Goal: Task Accomplishment & Management: Complete application form

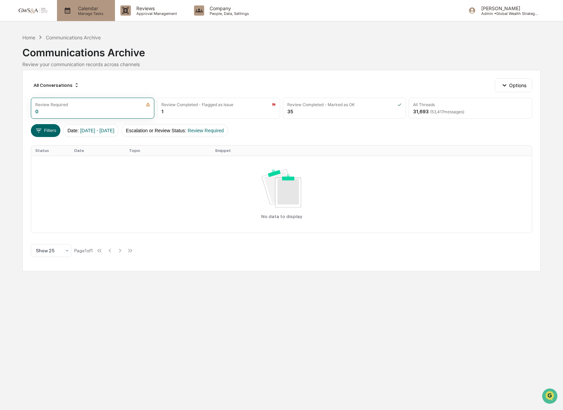
click at [91, 10] on p "Calendar" at bounding box center [90, 8] width 34 height 6
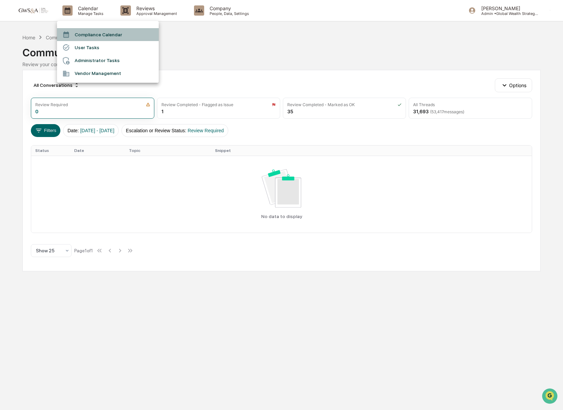
click at [92, 37] on li "Compliance Calendar" at bounding box center [108, 34] width 102 height 13
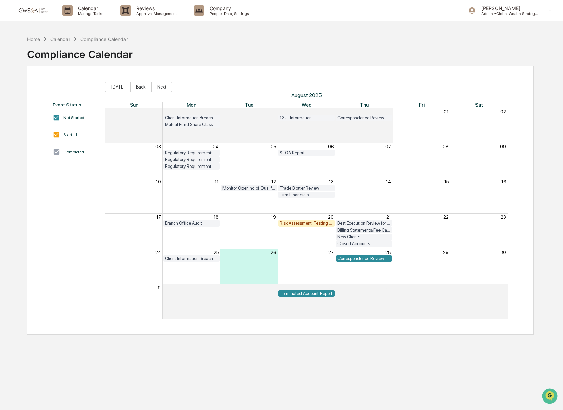
click at [362, 259] on div "Correspondence Review" at bounding box center [363, 258] width 53 height 5
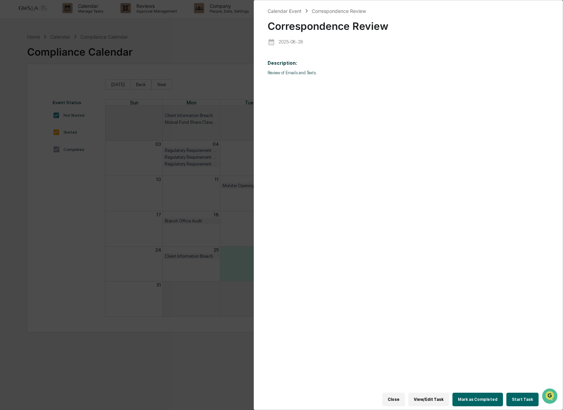
click at [524, 402] on button "Start Task" at bounding box center [522, 400] width 32 height 14
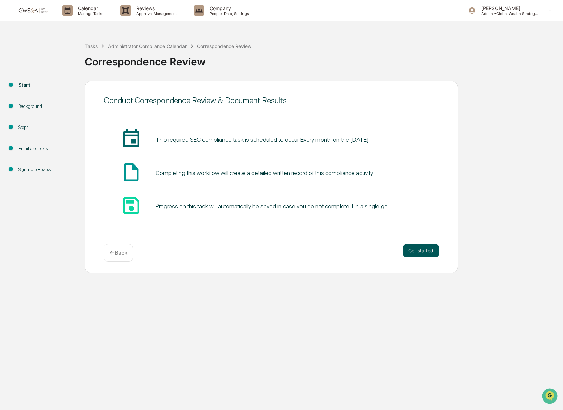
click at [429, 253] on button "Get started" at bounding box center [421, 251] width 36 height 14
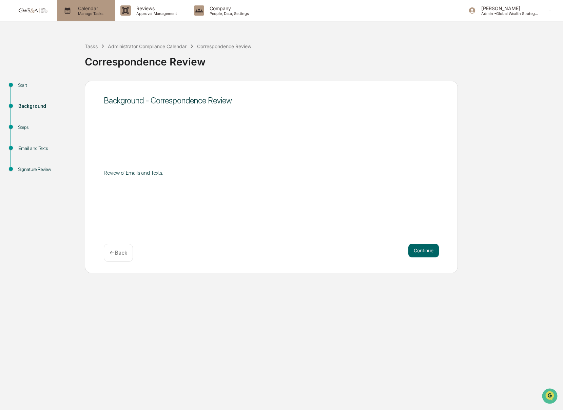
click at [81, 12] on p "Manage Tasks" at bounding box center [90, 13] width 34 height 5
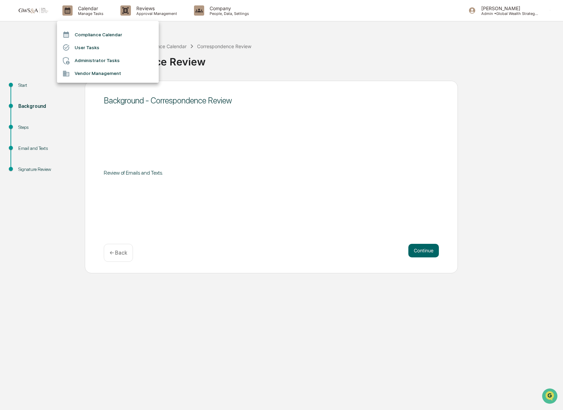
click at [145, 12] on div at bounding box center [281, 205] width 563 height 410
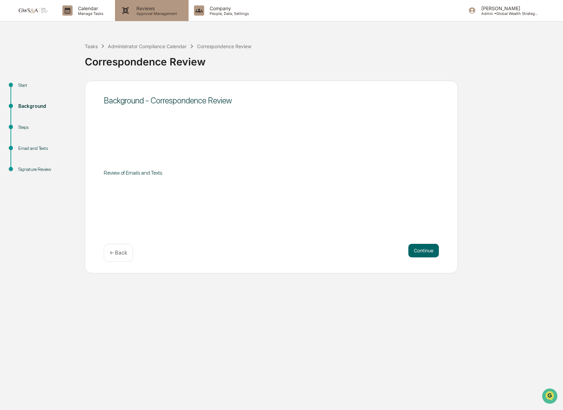
click at [149, 11] on p "Approval Management" at bounding box center [155, 13] width 49 height 5
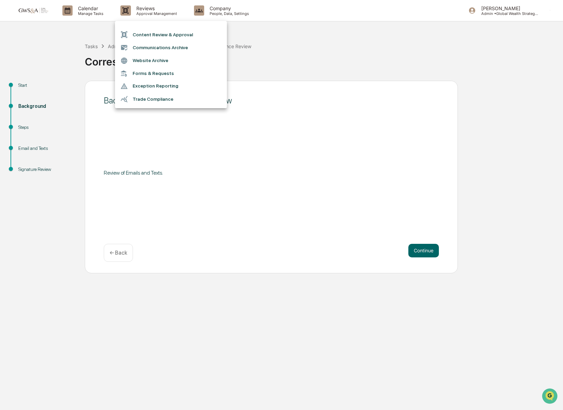
click at [255, 152] on div at bounding box center [281, 205] width 563 height 410
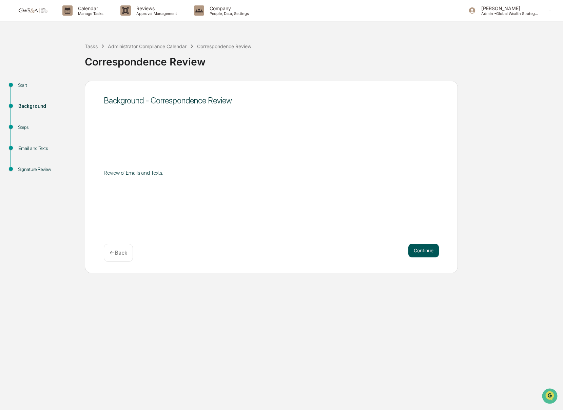
click at [425, 252] on button "Continue" at bounding box center [423, 251] width 31 height 14
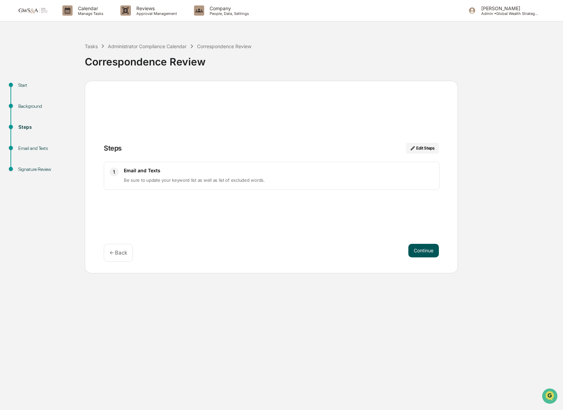
click at [424, 253] on button "Continue" at bounding box center [423, 251] width 31 height 14
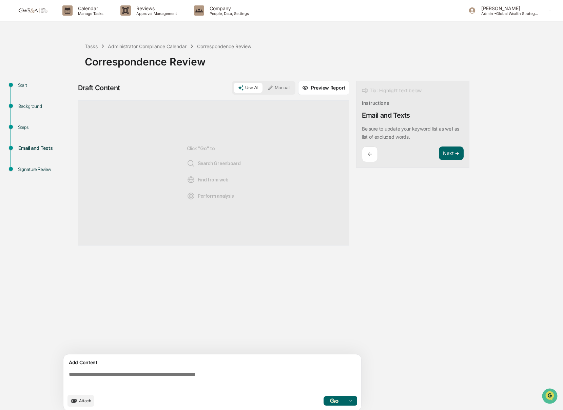
click at [81, 399] on span "Attach" at bounding box center [85, 400] width 12 height 5
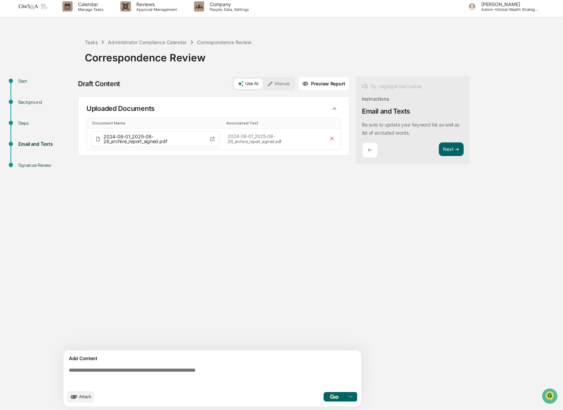
click at [235, 379] on textarea at bounding box center [213, 376] width 295 height 24
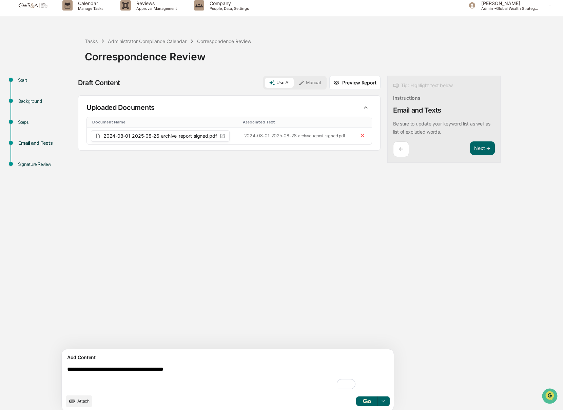
type textarea "**********"
drag, startPoint x: 334, startPoint y: 401, endPoint x: 329, endPoint y: 400, distance: 5.6
click at [363, 401] on img "button" at bounding box center [367, 401] width 8 height 4
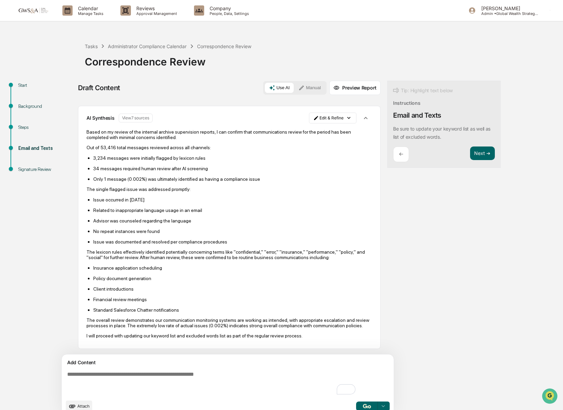
scroll to position [93, 0]
click at [470, 156] on button "Next ➔" at bounding box center [482, 153] width 25 height 14
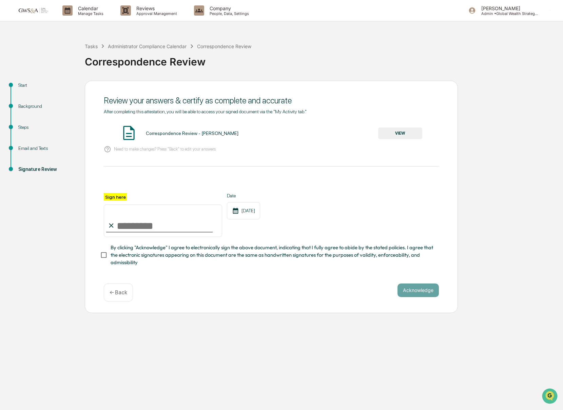
click at [163, 224] on input "Sign here" at bounding box center [163, 220] width 118 height 33
type input "**********"
click at [422, 294] on button "Acknowledge" at bounding box center [417, 290] width 41 height 14
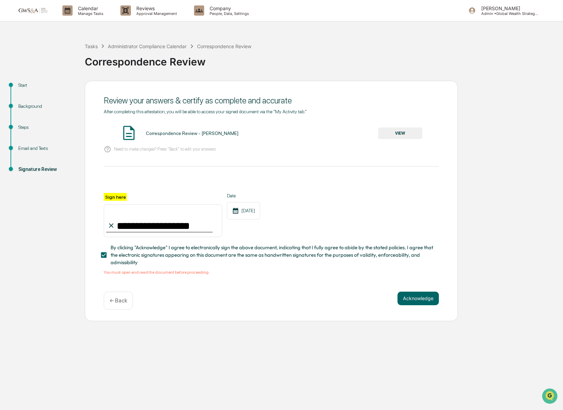
click at [401, 141] on div "Correspondence Review - [PERSON_NAME] VIEW" at bounding box center [271, 133] width 335 height 18
click at [391, 136] on button "VIEW" at bounding box center [400, 133] width 44 height 12
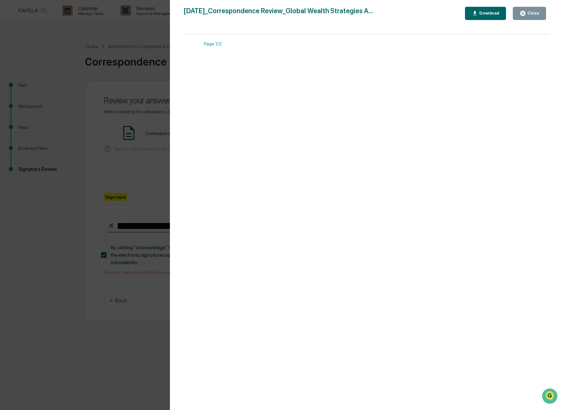
click at [533, 10] on div "Close" at bounding box center [529, 13] width 20 height 6
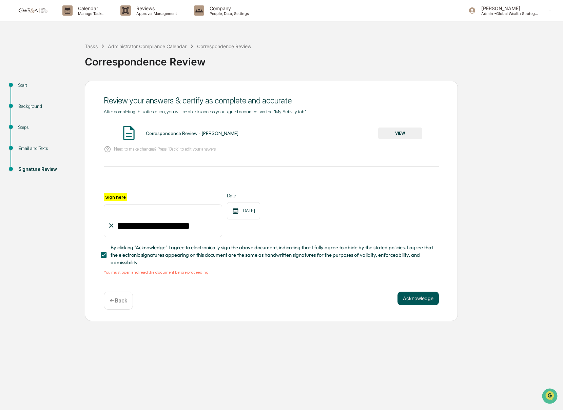
click at [431, 296] on button "Acknowledge" at bounding box center [417, 299] width 41 height 14
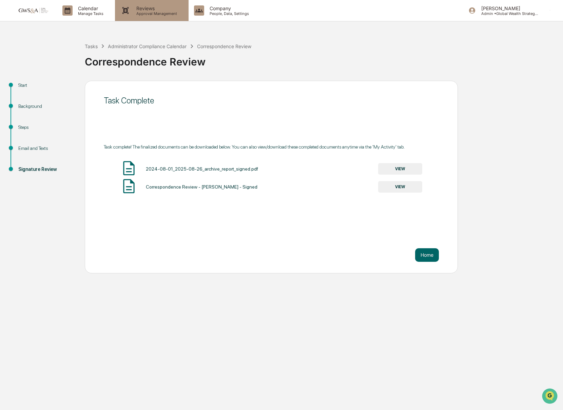
click at [163, 10] on p "Reviews" at bounding box center [155, 8] width 49 height 6
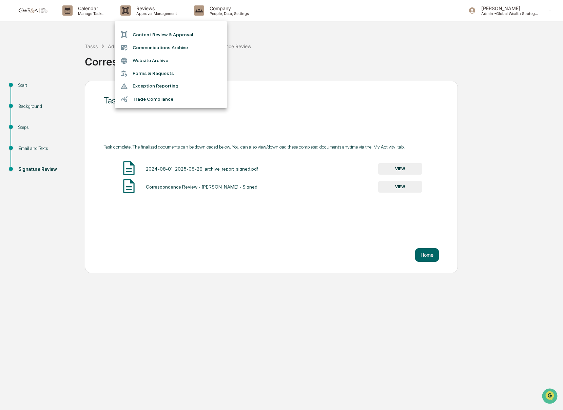
click at [175, 32] on li "Content Review & Approval" at bounding box center [171, 34] width 112 height 13
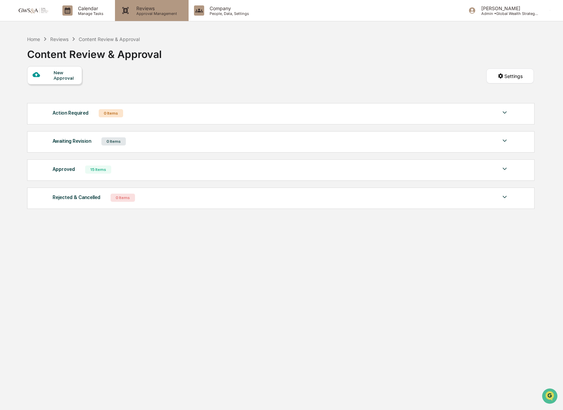
click at [139, 18] on div "Reviews Approval Management" at bounding box center [151, 10] width 73 height 21
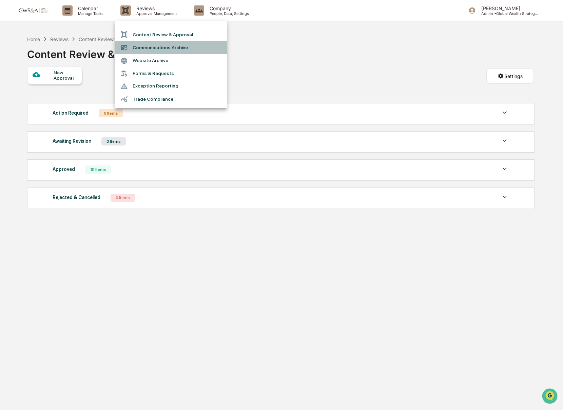
click at [142, 48] on li "Communications Archive" at bounding box center [171, 47] width 112 height 13
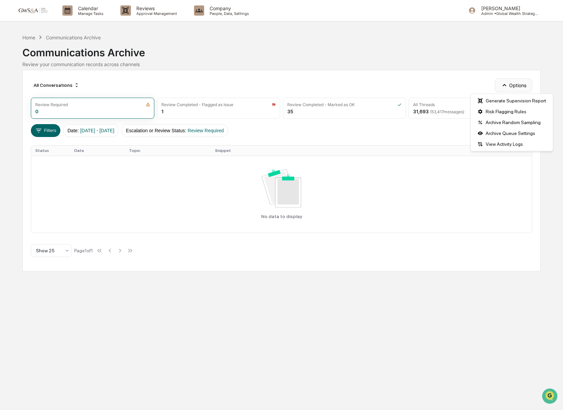
click at [511, 87] on button "Options" at bounding box center [513, 85] width 37 height 14
click at [516, 146] on div "View Activity Logs" at bounding box center [511, 144] width 79 height 11
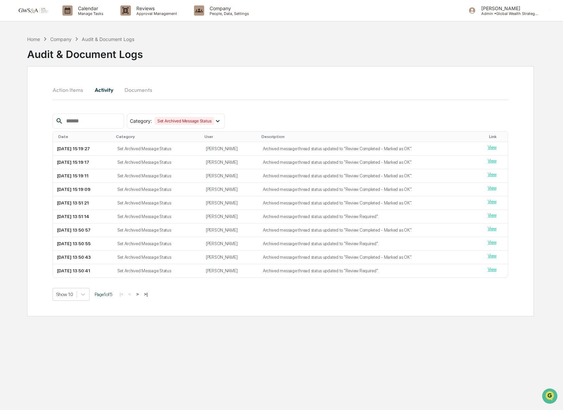
click at [138, 92] on button "Documents" at bounding box center [138, 90] width 39 height 16
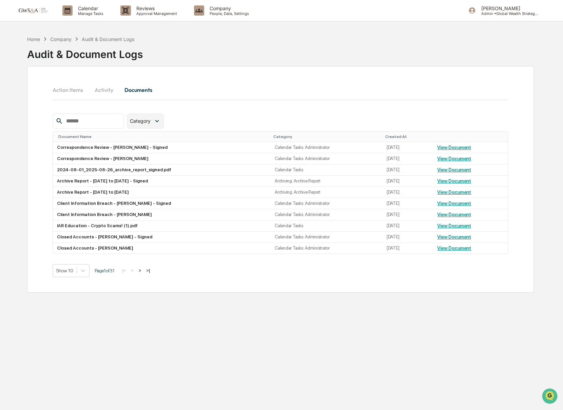
click at [143, 124] on div "Category" at bounding box center [145, 121] width 37 height 15
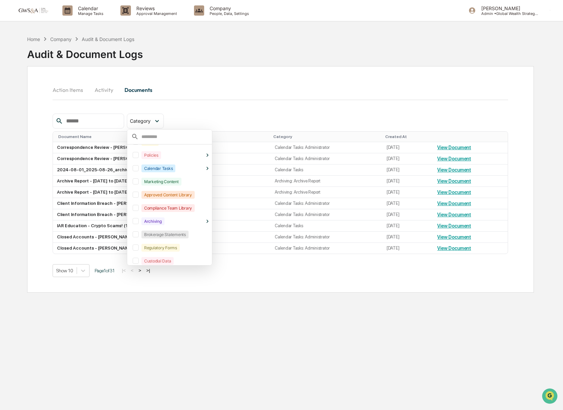
scroll to position [24, 0]
click at [138, 221] on div at bounding box center [136, 220] width 6 height 6
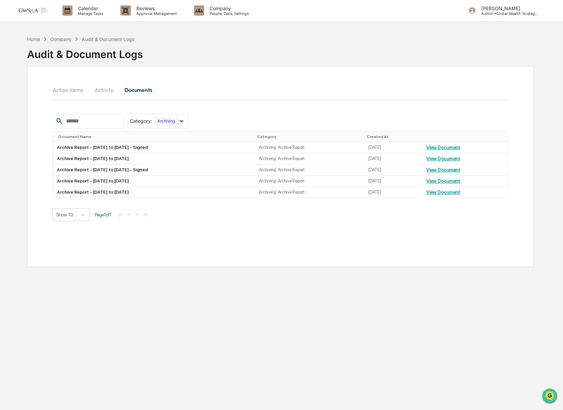
click at [31, 208] on div "Action Items Activity Documents Category : Archiving Select/Deselect All Forms …" at bounding box center [280, 166] width 506 height 201
click at [460, 148] on link "View Document" at bounding box center [443, 147] width 34 height 5
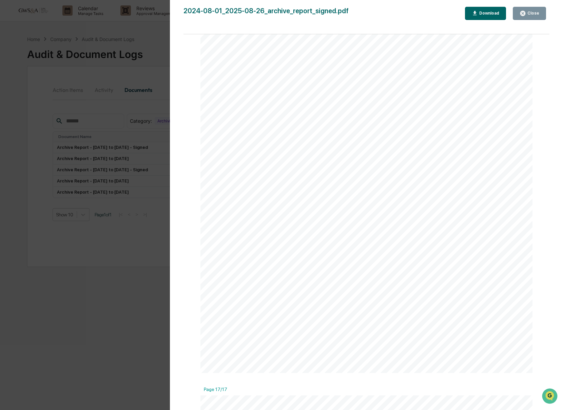
scroll to position [7373, 0]
click at [519, 17] on button "Close" at bounding box center [529, 13] width 33 height 13
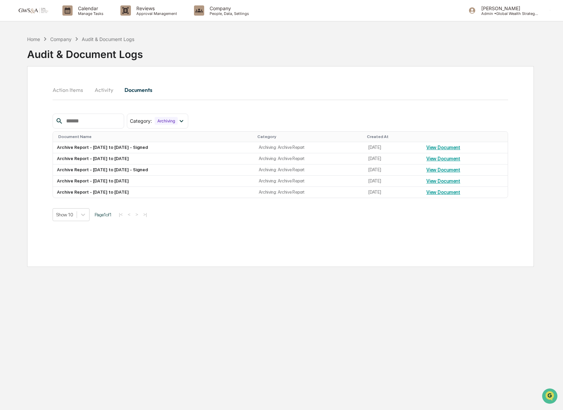
click at [56, 38] on div "Company" at bounding box center [60, 39] width 21 height 6
click at [77, 7] on p "Calendar" at bounding box center [90, 8] width 34 height 6
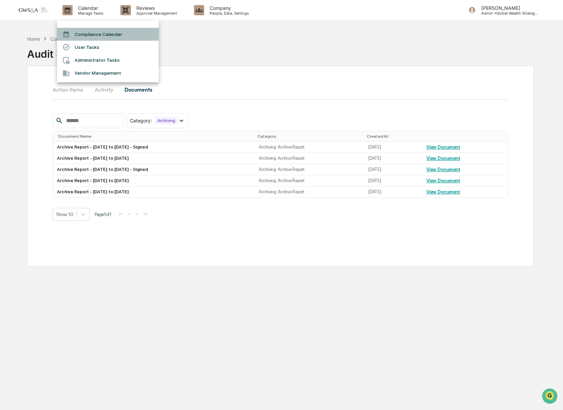
click at [89, 36] on li "Compliance Calendar" at bounding box center [108, 34] width 102 height 13
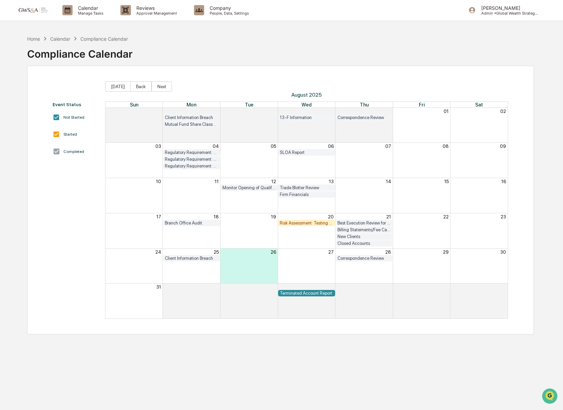
click at [303, 220] on div "Risk Assessment: Testing of Compliance Program" at bounding box center [306, 222] width 53 height 5
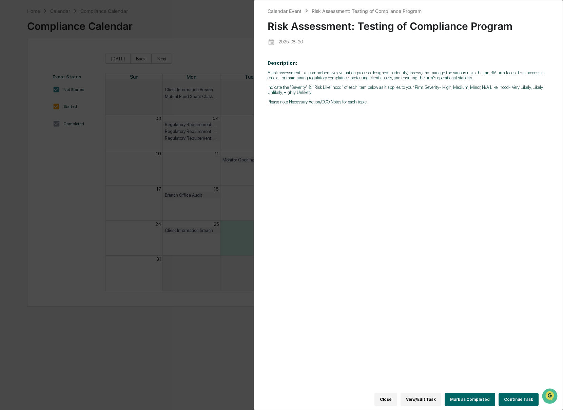
scroll to position [29, 0]
click at [511, 398] on button "Continue Task" at bounding box center [518, 400] width 40 height 14
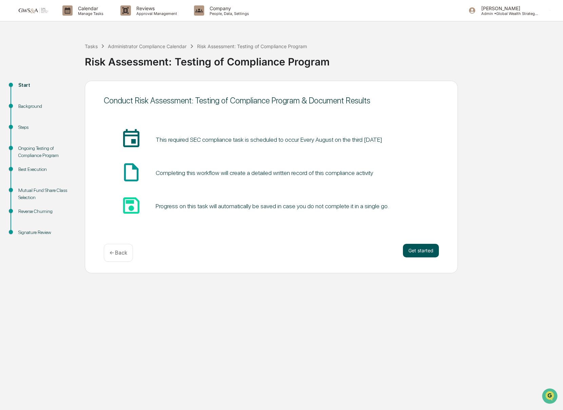
click at [425, 246] on button "Get started" at bounding box center [421, 251] width 36 height 14
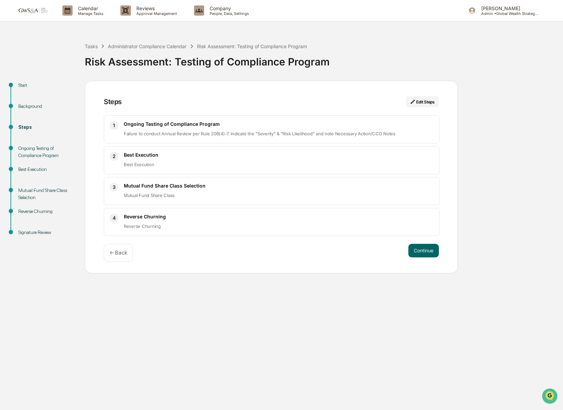
click at [122, 256] on div "← Back" at bounding box center [118, 253] width 29 height 18
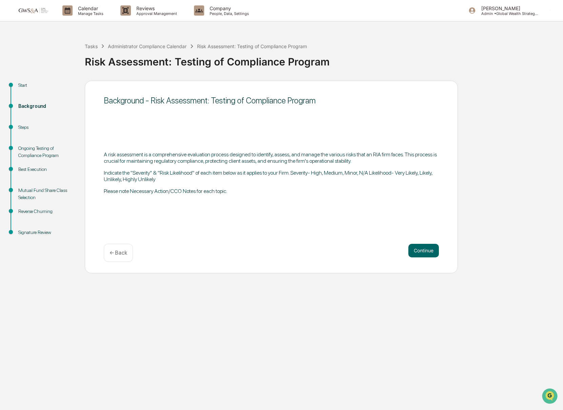
click at [432, 262] on div "Background - Risk Assessment: Testing of Compliance Program A risk assessment i…" at bounding box center [271, 177] width 373 height 193
click at [425, 249] on button "Continue" at bounding box center [423, 251] width 31 height 14
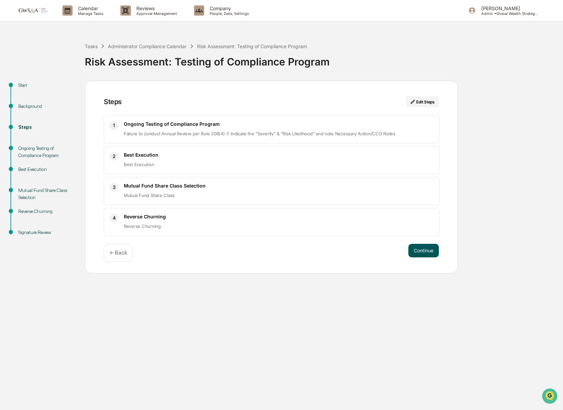
click at [434, 252] on button "Continue" at bounding box center [423, 251] width 31 height 14
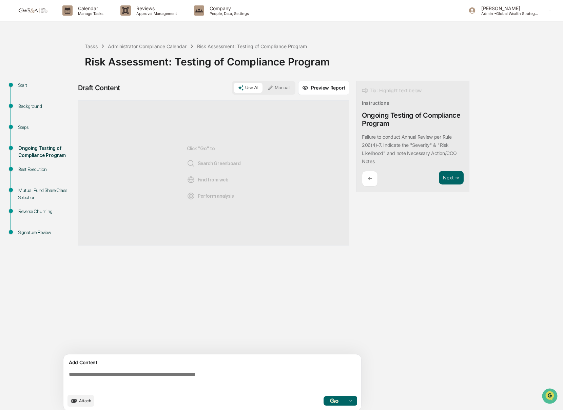
click at [227, 375] on textarea at bounding box center [213, 380] width 295 height 24
paste textarea "**********"
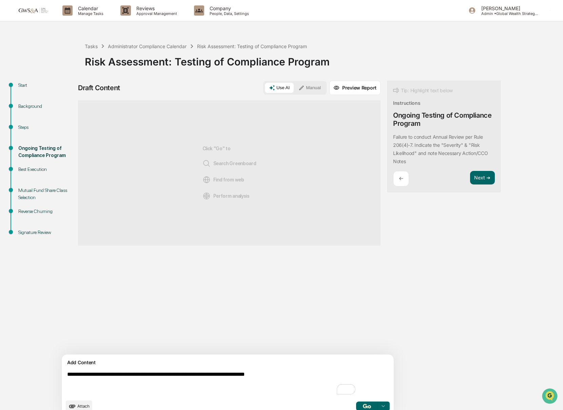
click at [308, 375] on textarea "**********" at bounding box center [211, 383] width 295 height 30
drag, startPoint x: 171, startPoint y: 378, endPoint x: 56, endPoint y: 370, distance: 114.8
click at [57, 370] on div "**********" at bounding box center [281, 251] width 556 height 340
paste textarea "**********"
click at [109, 380] on textarea "**********" at bounding box center [211, 383] width 295 height 30
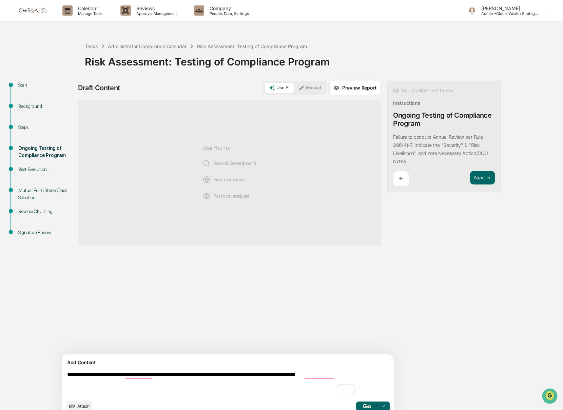
click at [73, 374] on textarea "**********" at bounding box center [211, 383] width 295 height 30
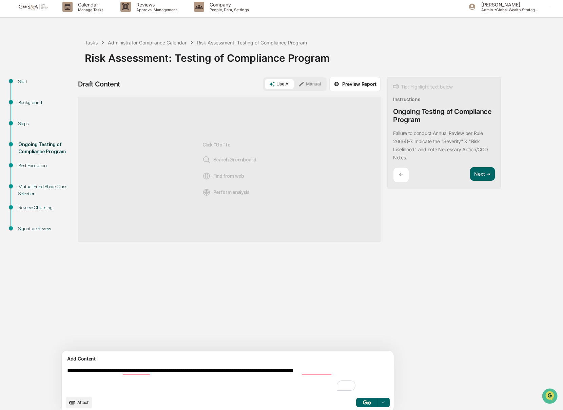
click at [359, 373] on textarea "**********" at bounding box center [211, 380] width 295 height 30
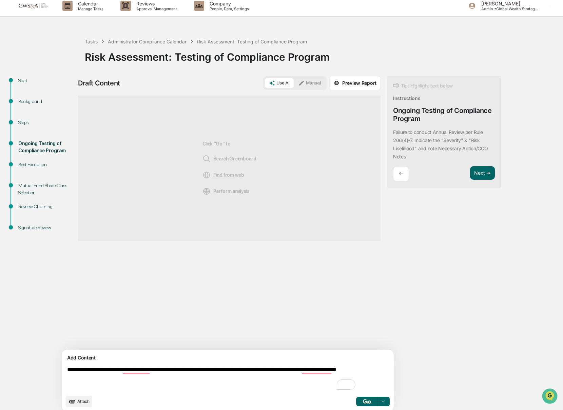
click at [105, 377] on textarea "**********" at bounding box center [211, 379] width 295 height 30
click at [119, 377] on textarea "**********" at bounding box center [211, 379] width 295 height 30
click at [118, 377] on textarea "**********" at bounding box center [211, 379] width 295 height 30
click at [247, 383] on textarea "**********" at bounding box center [211, 379] width 295 height 30
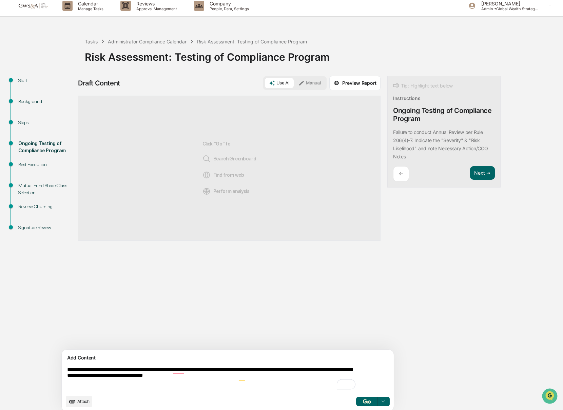
click at [247, 379] on textarea "**********" at bounding box center [211, 379] width 295 height 30
type textarea "**********"
click at [363, 402] on img "button" at bounding box center [367, 401] width 8 height 4
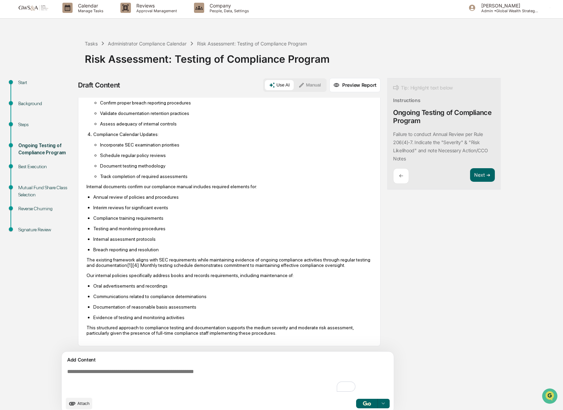
scroll to position [319, 0]
click at [470, 175] on button "Next ➔" at bounding box center [482, 175] width 25 height 14
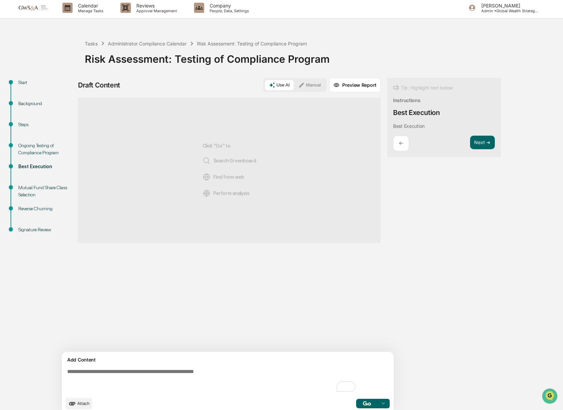
scroll to position [0, 0]
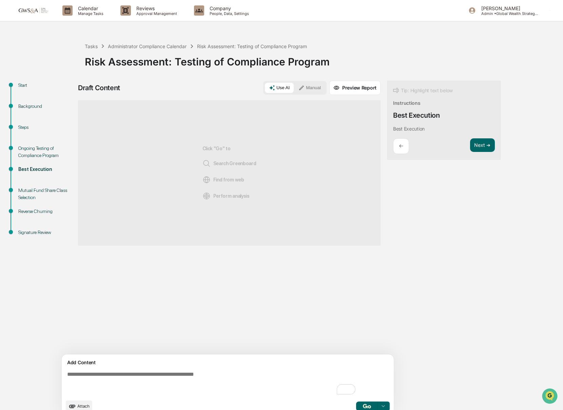
click at [193, 376] on textarea "To enrich screen reader interactions, please activate Accessibility in Grammarl…" at bounding box center [211, 383] width 295 height 30
paste textarea "**********"
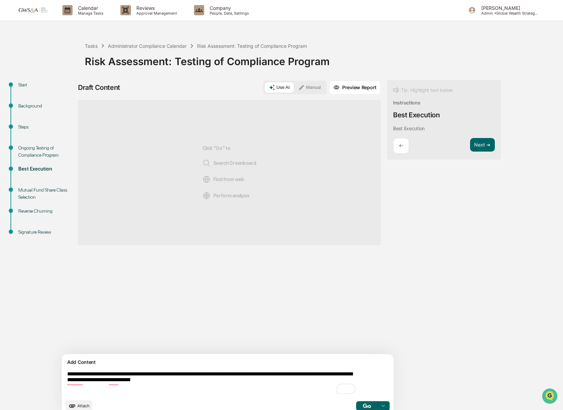
click at [225, 383] on textarea "**********" at bounding box center [211, 383] width 295 height 30
type textarea "**********"
click at [356, 404] on button "button" at bounding box center [367, 405] width 22 height 9
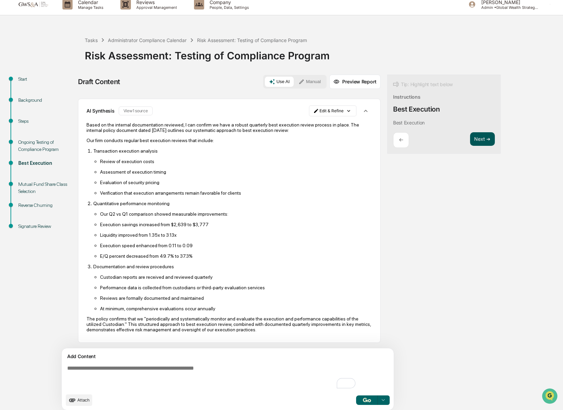
scroll to position [7, 0]
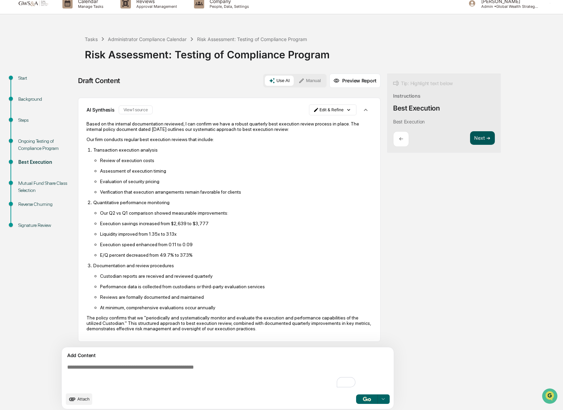
click at [470, 135] on button "Next ➔" at bounding box center [482, 138] width 25 height 14
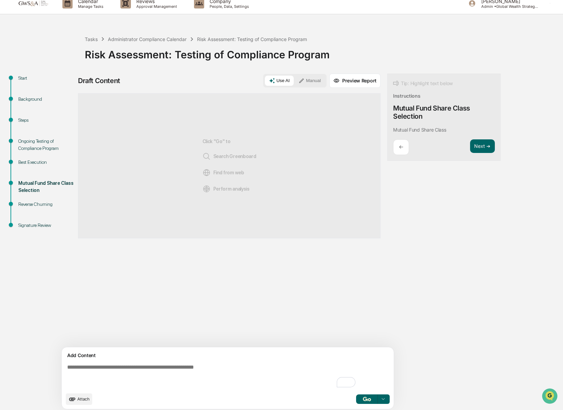
scroll to position [0, 0]
click at [271, 358] on div "Add Content" at bounding box center [228, 355] width 324 height 8
click at [254, 376] on textarea "To enrich screen reader interactions, please activate Accessibility in Grammarl…" at bounding box center [211, 376] width 295 height 30
paste textarea "**********"
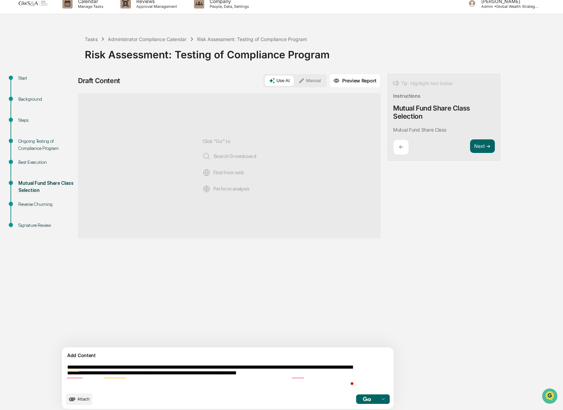
type textarea "**********"
click at [356, 401] on button "button" at bounding box center [367, 398] width 22 height 9
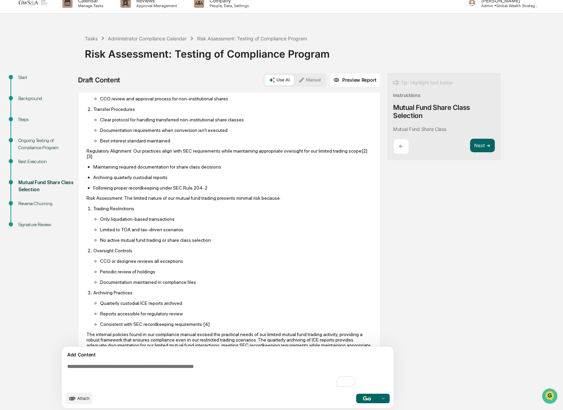
scroll to position [217, 0]
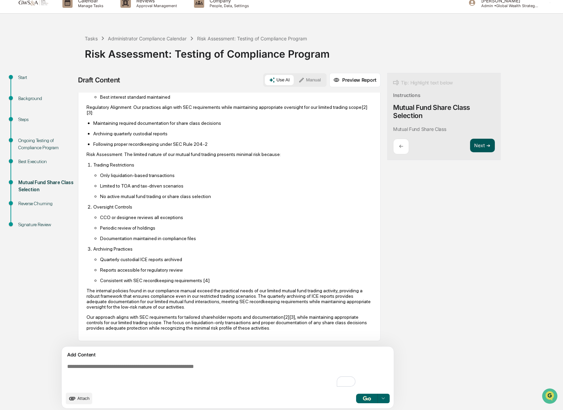
click at [470, 150] on button "Next ➔" at bounding box center [482, 146] width 25 height 14
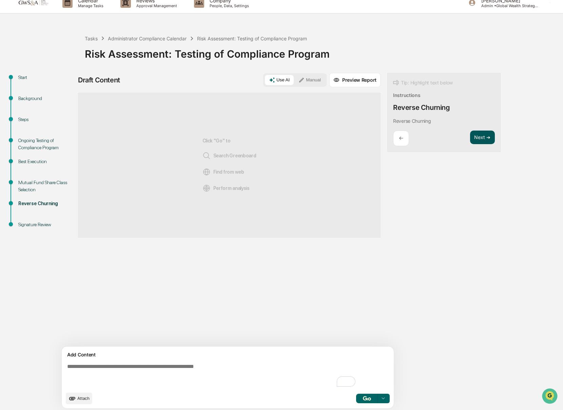
scroll to position [0, 0]
click at [197, 368] on textarea "To enrich screen reader interactions, please activate Accessibility in Grammarl…" at bounding box center [211, 376] width 295 height 30
paste textarea "**********"
click at [317, 369] on textarea "**********" at bounding box center [211, 376] width 295 height 30
click at [319, 370] on textarea "**********" at bounding box center [211, 376] width 295 height 30
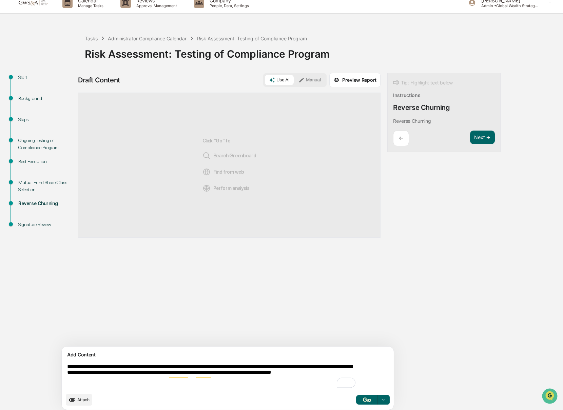
type textarea "**********"
click at [363, 397] on img "button" at bounding box center [367, 399] width 8 height 4
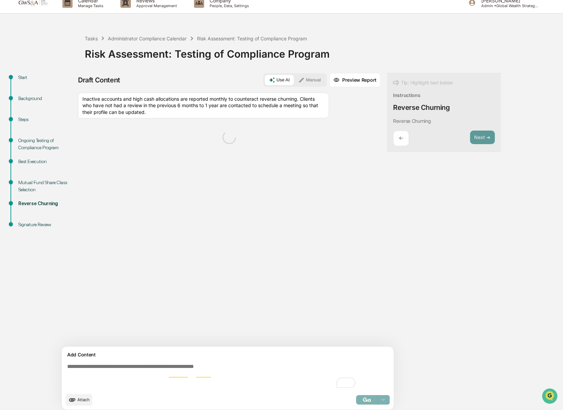
scroll to position [12, 0]
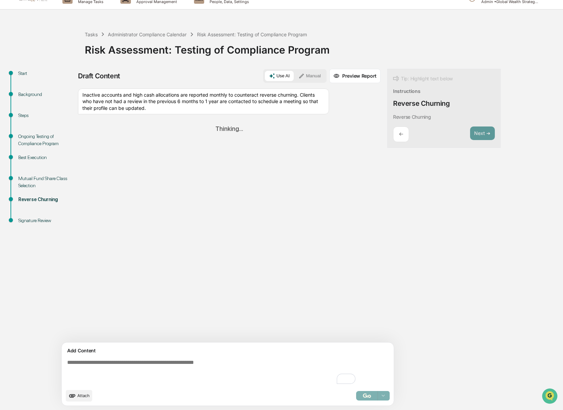
click at [228, 368] on textarea "To enrich screen reader interactions, please activate Accessibility in Grammarl…" at bounding box center [211, 372] width 295 height 31
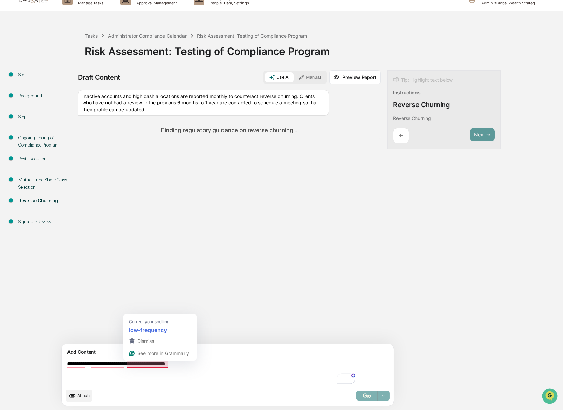
click at [161, 366] on textarea "**********" at bounding box center [211, 373] width 295 height 30
type textarea "**********"
click at [356, 394] on div "Select..." at bounding box center [373, 395] width 34 height 9
click at [356, 398] on div "Select..." at bounding box center [373, 395] width 34 height 9
click at [235, 364] on textarea "**********" at bounding box center [211, 373] width 295 height 30
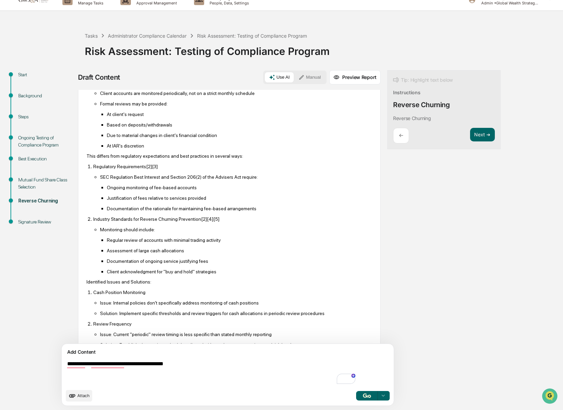
scroll to position [244, 0]
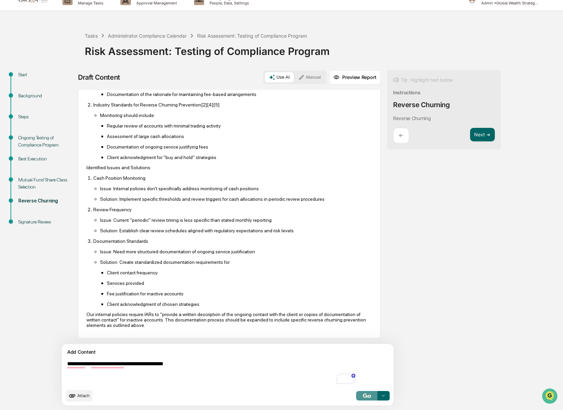
click at [363, 396] on img "button" at bounding box center [367, 395] width 8 height 4
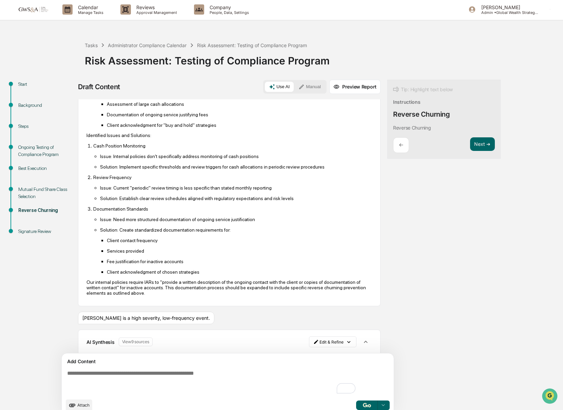
scroll to position [11, 0]
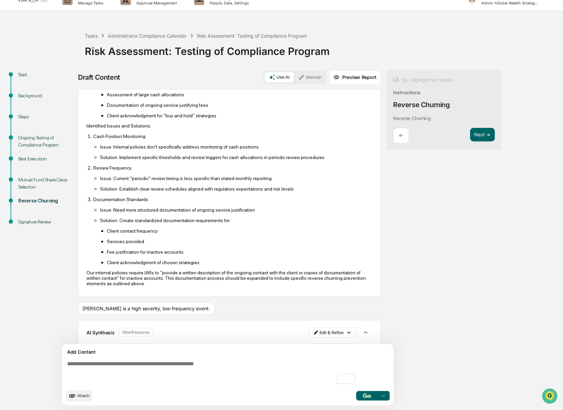
click at [449, 127] on div "Tip: Highlight text below Instructions Reverse Churning Reverse Churning ← Next…" at bounding box center [443, 109] width 113 height 79
click at [470, 131] on button "Next ➔" at bounding box center [482, 135] width 25 height 14
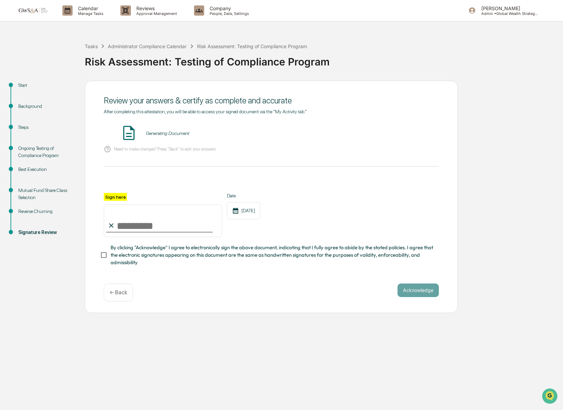
scroll to position [0, 0]
click at [401, 137] on button "VIEW" at bounding box center [400, 133] width 44 height 12
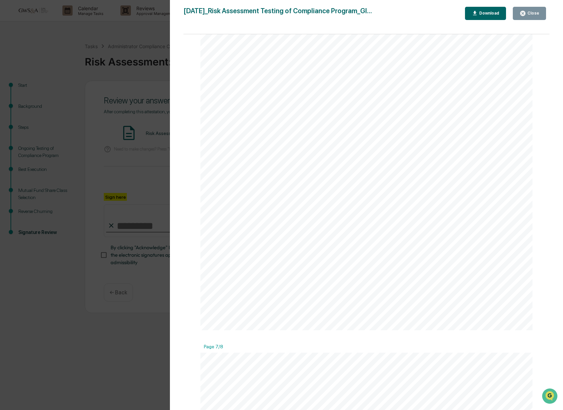
scroll to position [2882, 0]
click at [521, 14] on icon "button" at bounding box center [522, 13] width 5 height 5
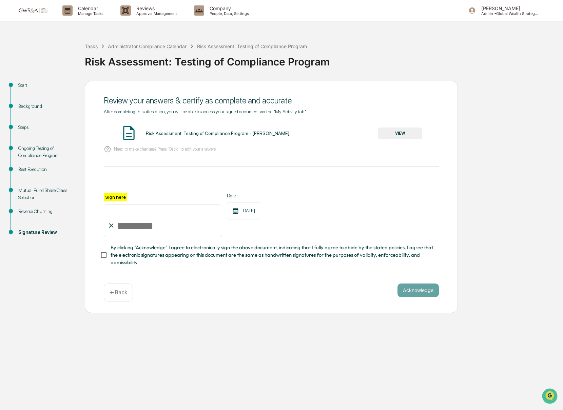
click at [140, 215] on input "Sign here" at bounding box center [163, 220] width 118 height 33
type input "**********"
click at [434, 289] on button "Acknowledge" at bounding box center [417, 290] width 41 height 14
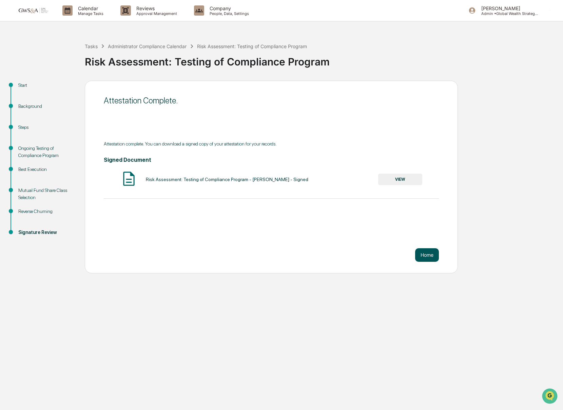
click at [429, 259] on button "Home" at bounding box center [427, 255] width 24 height 14
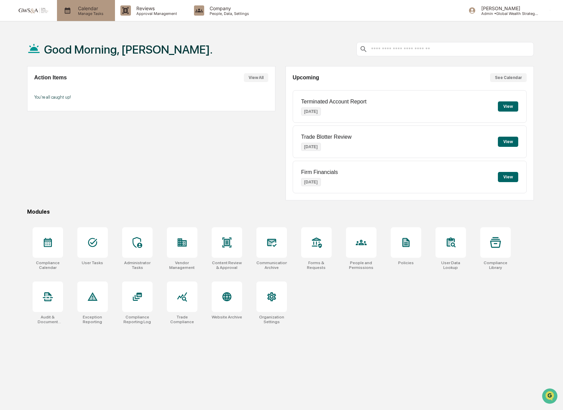
click at [100, 13] on p "Manage Tasks" at bounding box center [90, 13] width 34 height 5
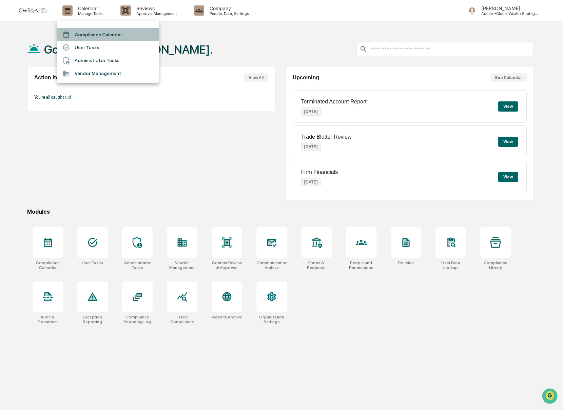
click at [99, 39] on li "Compliance Calendar" at bounding box center [108, 34] width 102 height 13
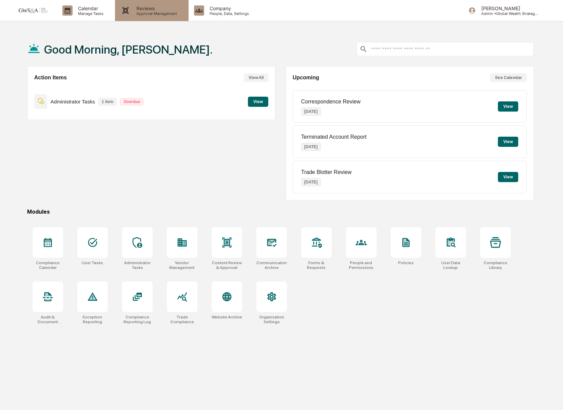
click at [139, 9] on p "Reviews" at bounding box center [155, 8] width 49 height 6
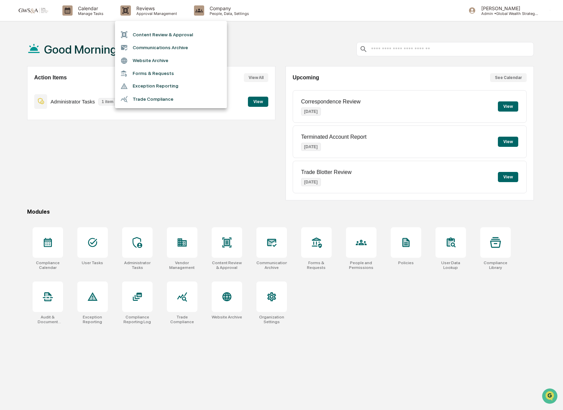
click at [165, 48] on li "Communications Archive" at bounding box center [171, 47] width 112 height 13
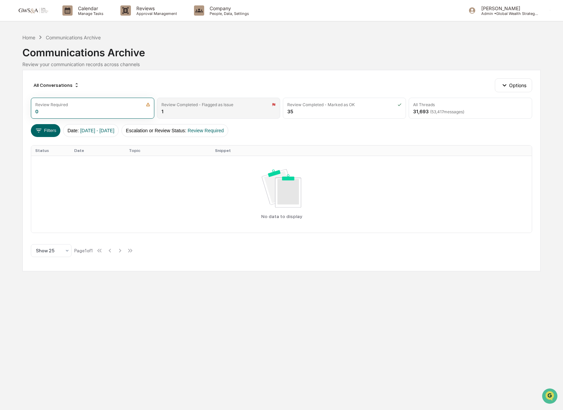
click at [233, 109] on div "Review Completed - Flagged as Issue 1" at bounding box center [218, 108] width 123 height 21
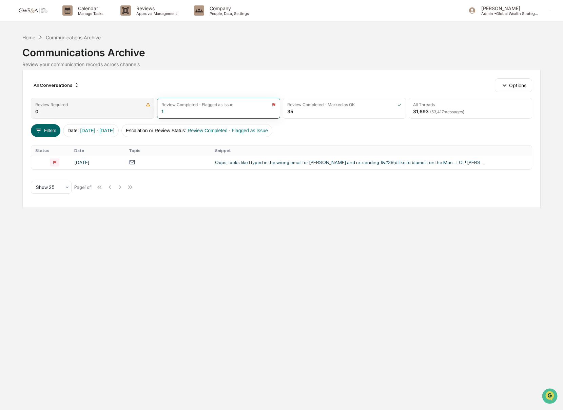
click at [92, 107] on div "Review Required 0" at bounding box center [92, 108] width 123 height 21
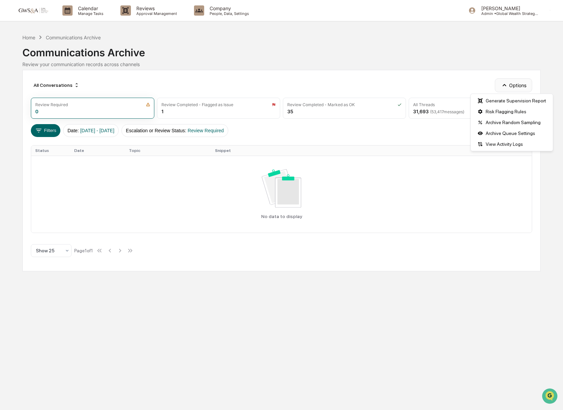
click at [525, 81] on button "Options" at bounding box center [513, 85] width 37 height 14
click at [102, 131] on span "[DATE] - [DATE]" at bounding box center [97, 130] width 34 height 5
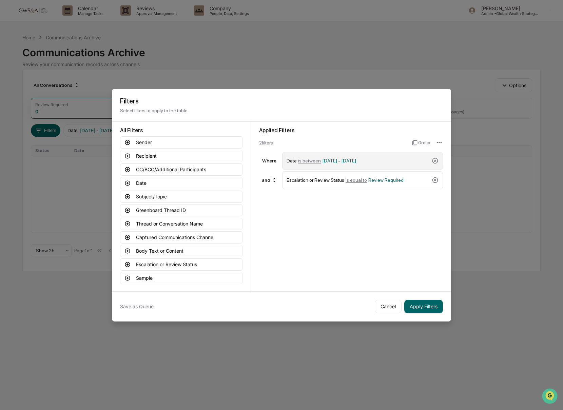
click at [414, 161] on div "Date is between 01/01/2024 - 12/31/2025" at bounding box center [357, 161] width 142 height 12
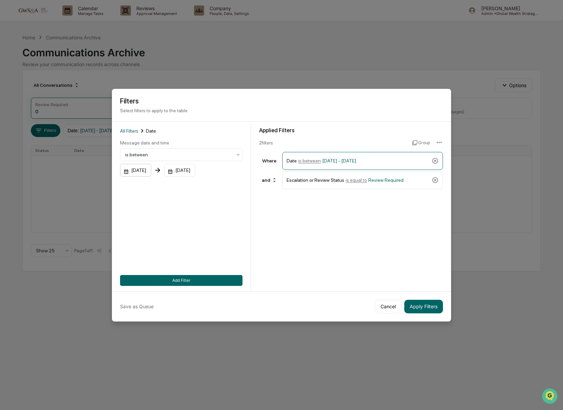
click at [127, 173] on div "01/01/2024" at bounding box center [135, 170] width 31 height 13
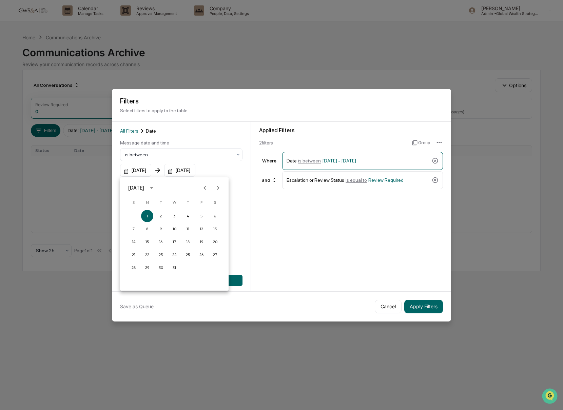
click at [155, 189] on icon "calendar view is open, switch to year view" at bounding box center [151, 187] width 7 height 7
click at [213, 213] on button "2025" at bounding box center [209, 212] width 24 height 12
click at [172, 243] on button "Aug" at bounding box center [174, 240] width 24 height 12
click at [201, 215] on button "1" at bounding box center [201, 216] width 12 height 12
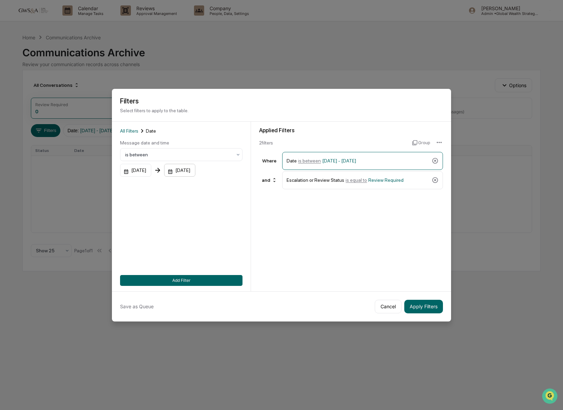
click at [151, 171] on div "12/31/2025" at bounding box center [135, 170] width 31 height 13
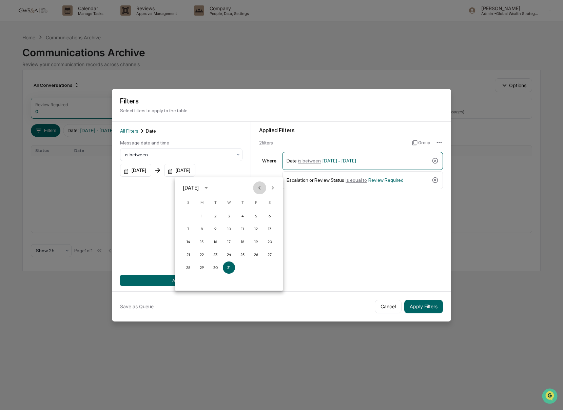
click at [260, 186] on icon "Previous month" at bounding box center [259, 187] width 7 height 7
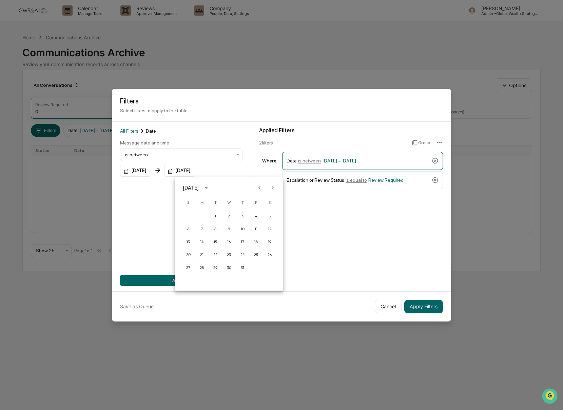
click at [277, 188] on button "Next month" at bounding box center [272, 187] width 13 height 13
click at [219, 268] on button "26" at bounding box center [215, 267] width 12 height 12
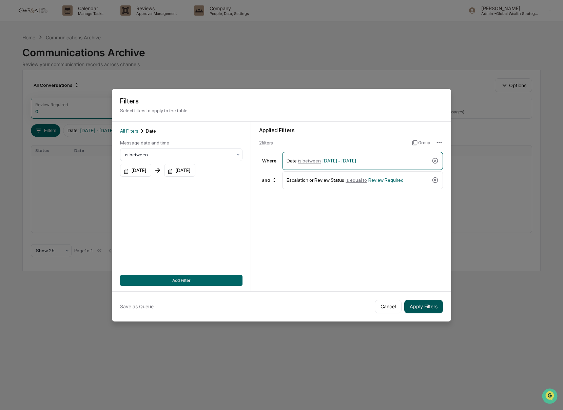
click at [424, 305] on button "Apply Filters" at bounding box center [423, 307] width 39 height 14
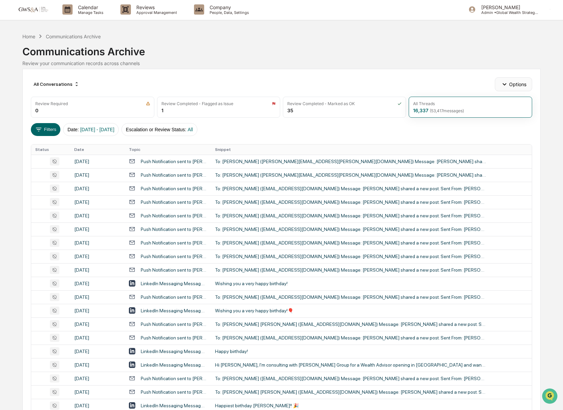
scroll to position [0, 0]
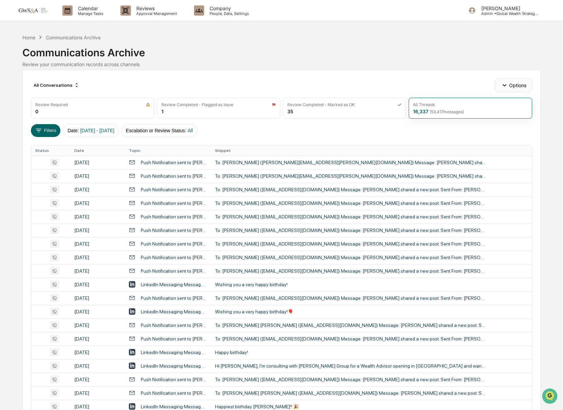
click at [508, 83] on button "Options" at bounding box center [513, 85] width 37 height 14
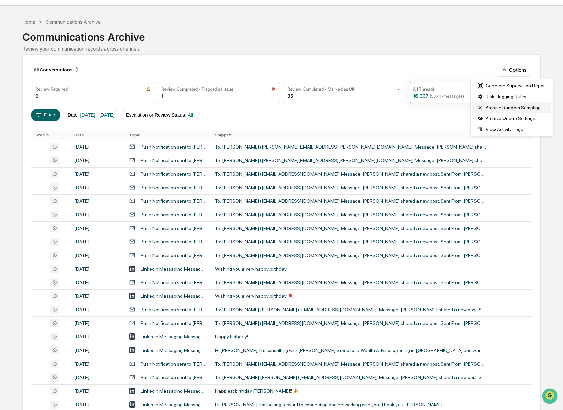
scroll to position [15, 0]
click at [268, 122] on div "Filters Date : 08/01/2025 - 08/26/2025 Escalation or Review Status : All" at bounding box center [281, 115] width 501 height 13
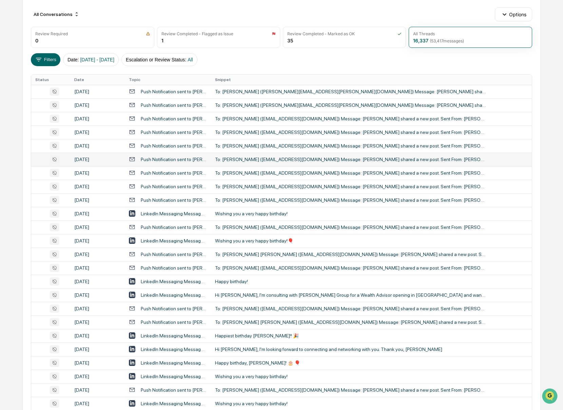
scroll to position [55, 0]
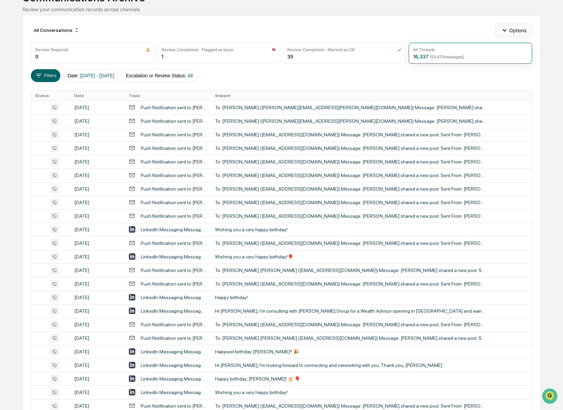
click at [506, 31] on icon "button" at bounding box center [503, 29] width 7 height 7
click at [496, 67] on div "Archive Random Sampling" at bounding box center [511, 67] width 79 height 11
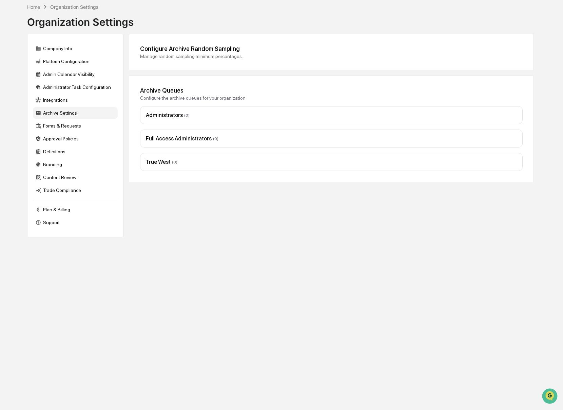
scroll to position [32, 0]
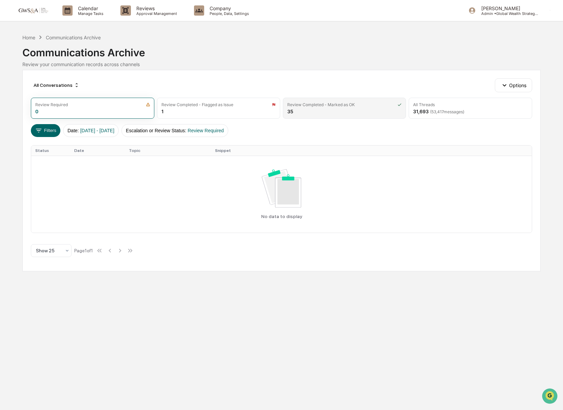
click at [362, 111] on div "Review Completed - Marked as OK 35" at bounding box center [344, 108] width 123 height 21
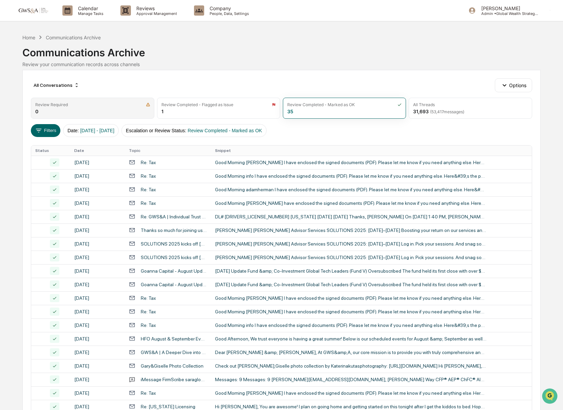
click at [120, 109] on div "Review Required 0" at bounding box center [92, 108] width 123 height 21
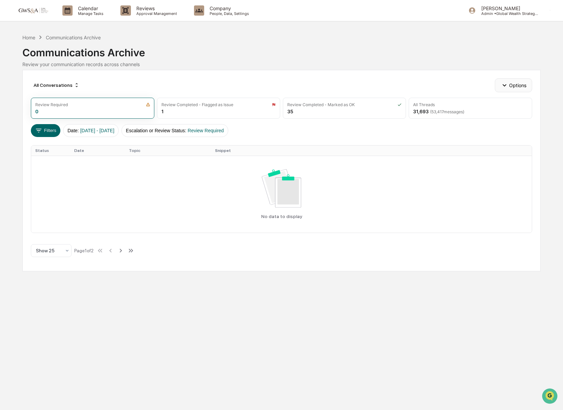
click at [502, 85] on icon "button" at bounding box center [503, 84] width 7 height 7
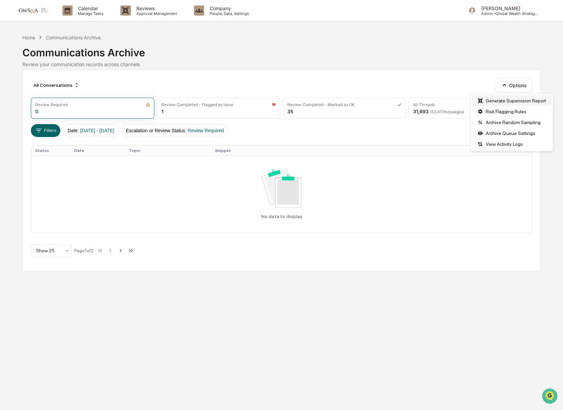
click at [500, 97] on div "Generate Supervision Report" at bounding box center [511, 100] width 79 height 11
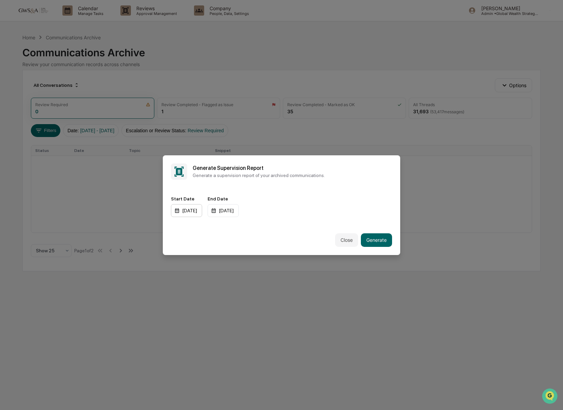
click at [177, 208] on div "01/01/2024" at bounding box center [186, 210] width 31 height 13
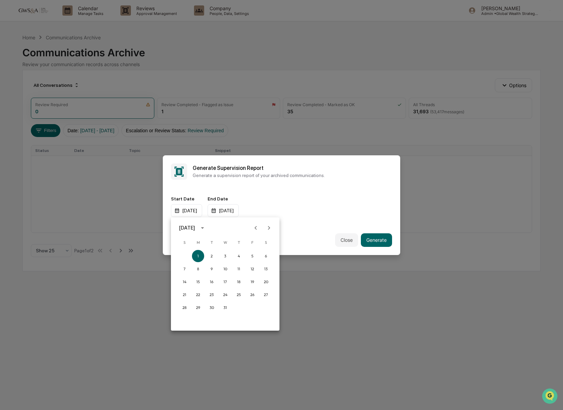
click at [271, 230] on icon "Next month" at bounding box center [268, 227] width 7 height 7
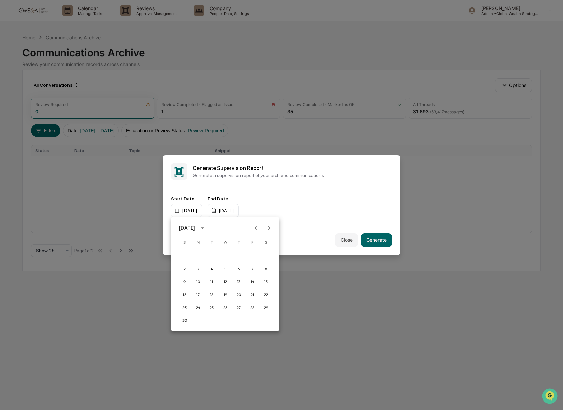
click at [271, 230] on icon "Next month" at bounding box center [268, 227] width 7 height 7
click at [239, 258] on button "1" at bounding box center [239, 256] width 12 height 12
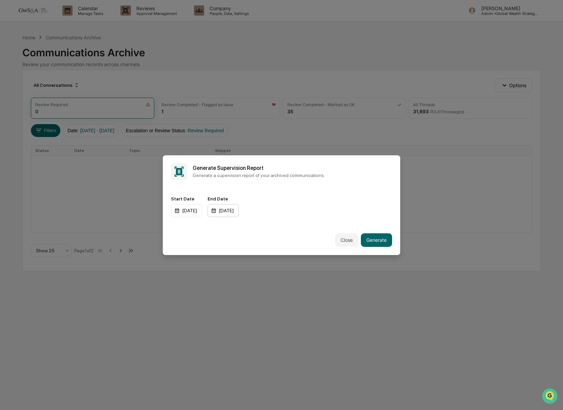
click at [202, 209] on div "12/31/2025" at bounding box center [186, 210] width 31 height 13
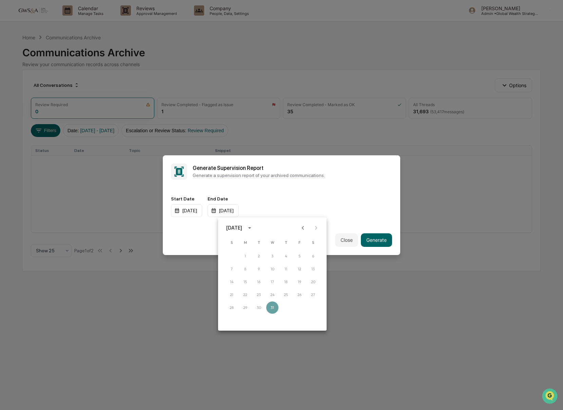
click at [317, 226] on div at bounding box center [309, 227] width 26 height 13
click at [306, 229] on icon "Previous month" at bounding box center [302, 227] width 7 height 7
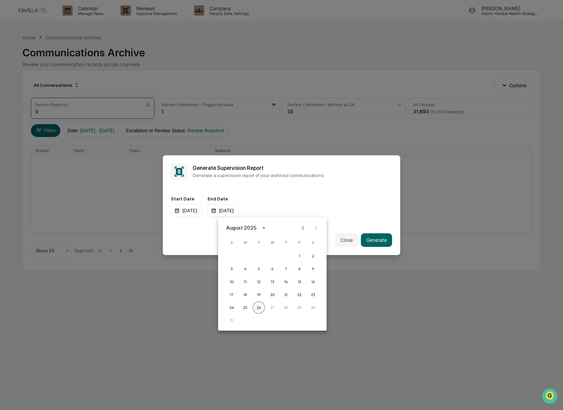
click at [259, 306] on button "26" at bounding box center [259, 307] width 12 height 12
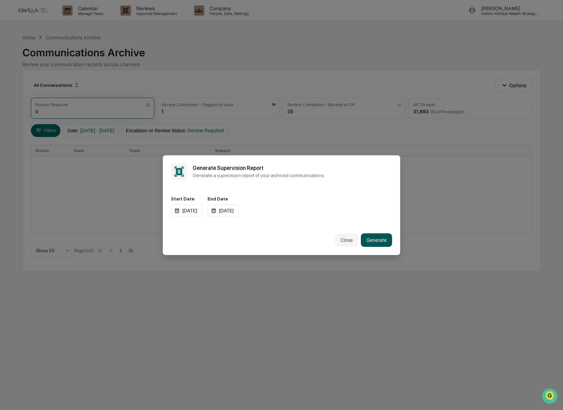
click at [391, 237] on button "Generate" at bounding box center [376, 240] width 31 height 14
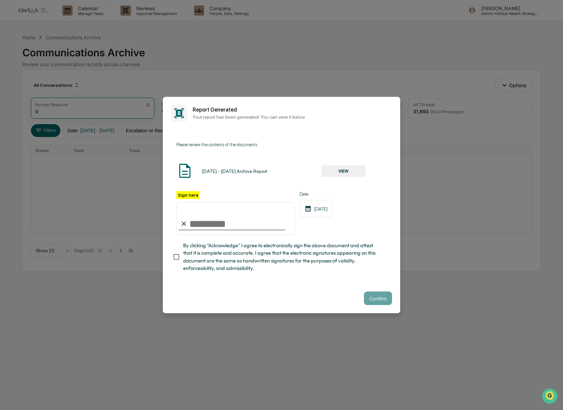
click at [335, 171] on button "VIEW" at bounding box center [343, 171] width 44 height 12
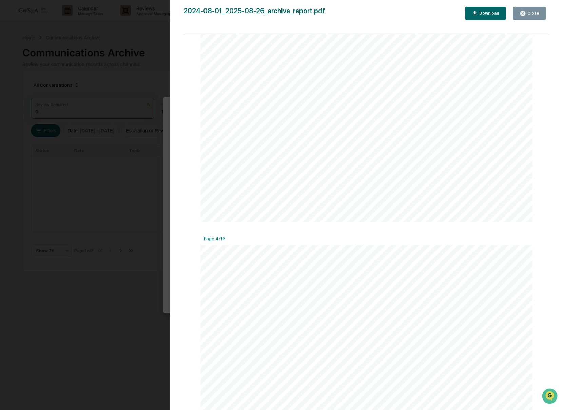
scroll to position [1499, 0]
click at [526, 12] on div "Close" at bounding box center [532, 13] width 13 height 5
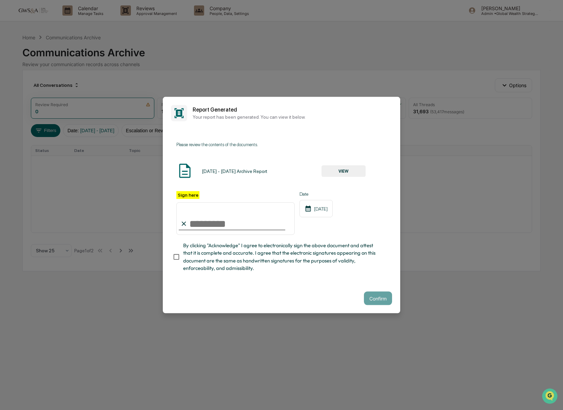
click at [214, 216] on input "Sign here" at bounding box center [235, 218] width 118 height 33
type input "**********"
click at [377, 301] on button "Confirm" at bounding box center [378, 299] width 28 height 14
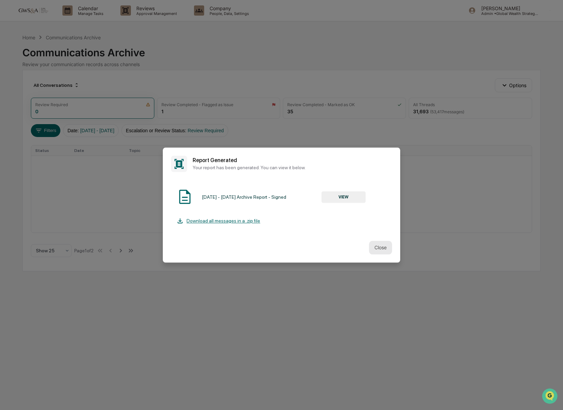
click at [381, 247] on button "Close" at bounding box center [380, 248] width 23 height 14
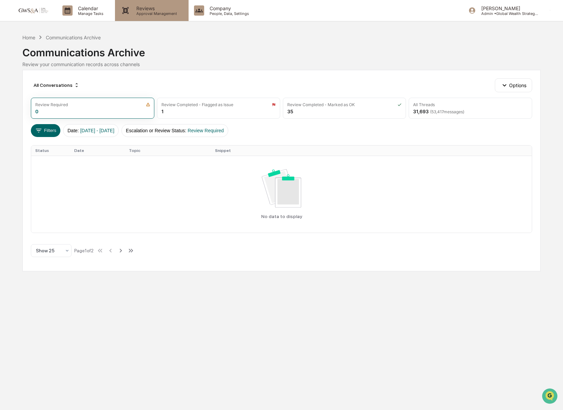
click at [165, 14] on p "Approval Management" at bounding box center [155, 13] width 49 height 5
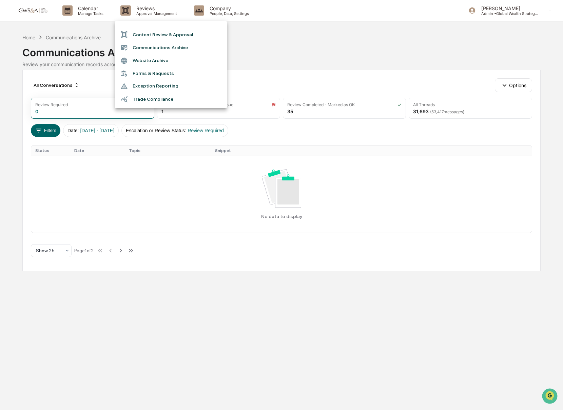
click at [170, 50] on li "Communications Archive" at bounding box center [171, 47] width 112 height 13
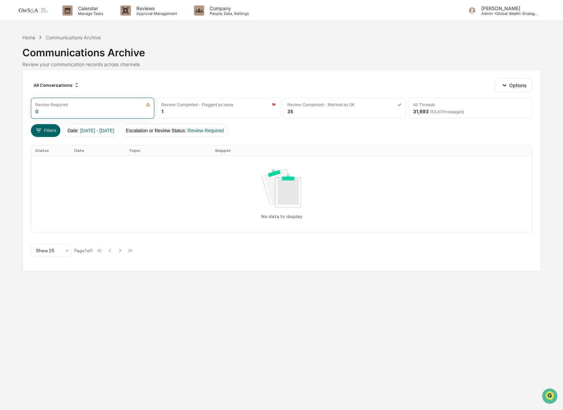
click at [487, 88] on div "All Conversations Options" at bounding box center [281, 85] width 501 height 14
click at [503, 85] on icon "button" at bounding box center [504, 85] width 4 height 2
click at [452, 84] on div "All Conversations Options" at bounding box center [281, 85] width 501 height 14
click at [78, 5] on div "Calendar Manage Tasks" at bounding box center [86, 10] width 58 height 21
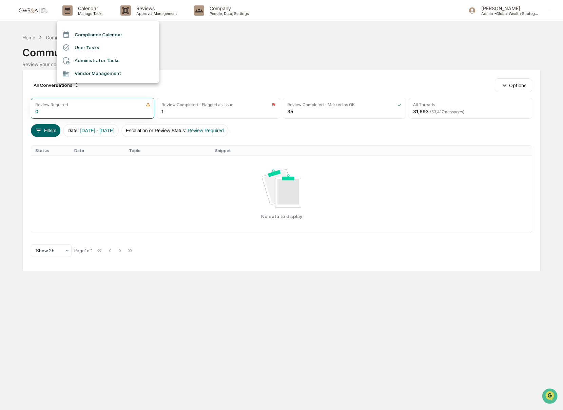
click at [109, 53] on li "User Tasks" at bounding box center [108, 47] width 102 height 13
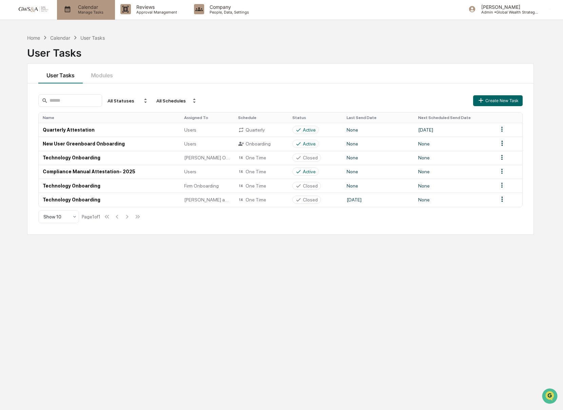
click at [90, 12] on p "Manage Tasks" at bounding box center [90, 12] width 34 height 5
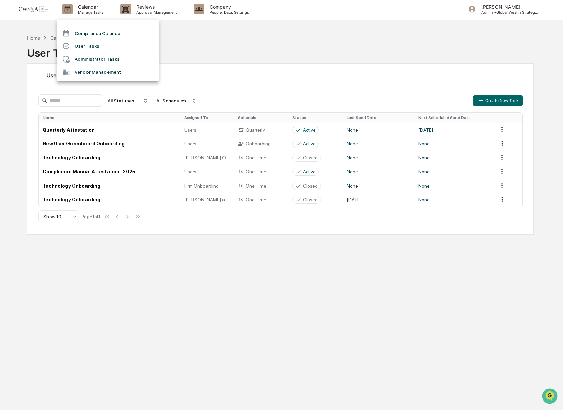
click at [146, 9] on div at bounding box center [281, 205] width 563 height 410
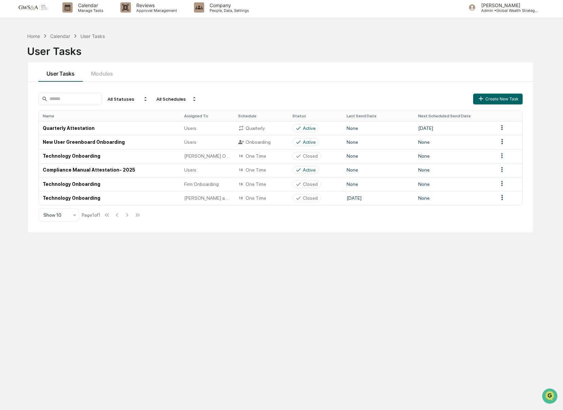
click at [142, 10] on p "Approval Management" at bounding box center [155, 10] width 49 height 5
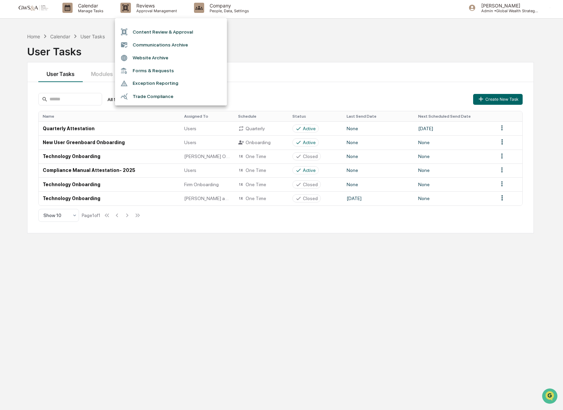
click at [171, 47] on li "Communications Archive" at bounding box center [171, 44] width 112 height 13
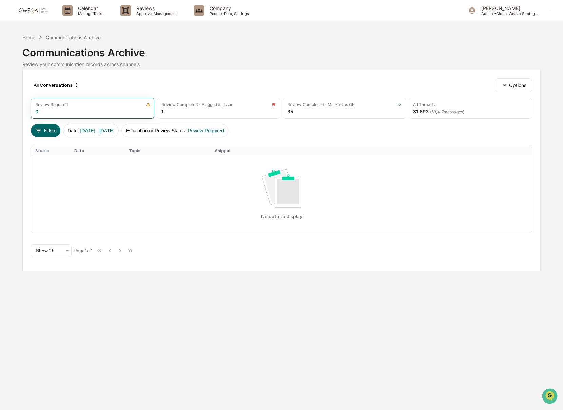
click at [159, 23] on div "Calendar Manage Tasks Reviews Approval Management Company People, Data, Setting…" at bounding box center [281, 205] width 563 height 410
click at [152, 15] on p "Approval Management" at bounding box center [155, 13] width 49 height 5
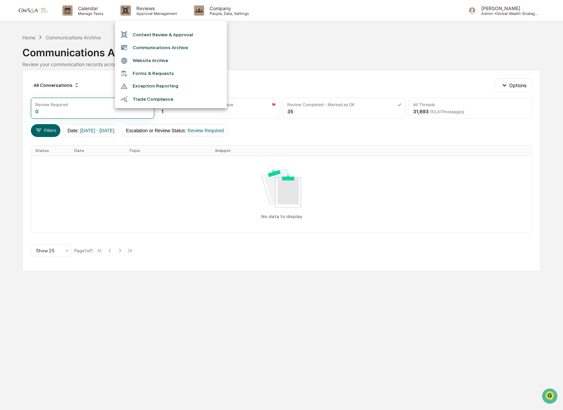
click at [160, 35] on li "Content Review & Approval" at bounding box center [171, 34] width 112 height 13
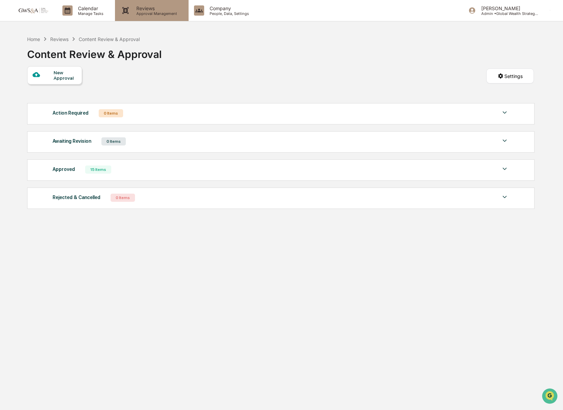
click at [151, 14] on p "Approval Management" at bounding box center [155, 13] width 49 height 5
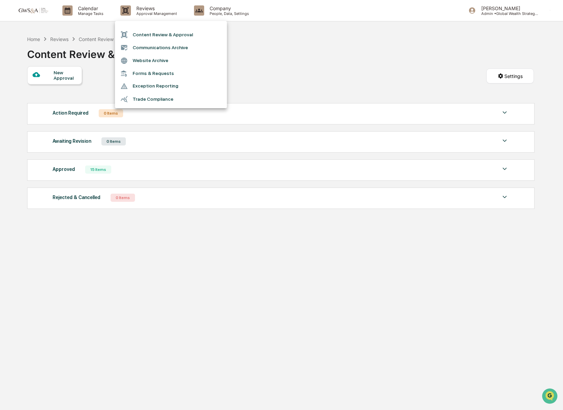
drag, startPoint x: 271, startPoint y: 159, endPoint x: 286, endPoint y: 166, distance: 17.1
click at [271, 159] on div at bounding box center [281, 205] width 563 height 410
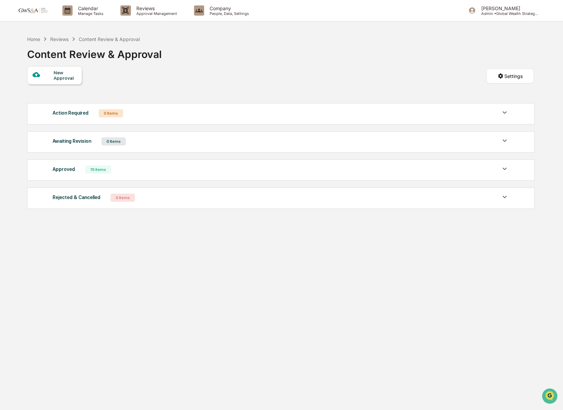
click at [307, 171] on div "Content Review & Approval Communications Archive Website Archive Forms & Reques…" at bounding box center [281, 205] width 563 height 410
click at [315, 170] on div "Approved 15 Items" at bounding box center [281, 169] width 456 height 9
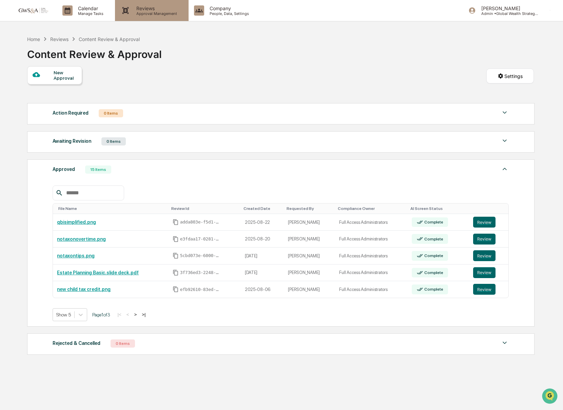
click at [134, 12] on p "Approval Management" at bounding box center [155, 13] width 49 height 5
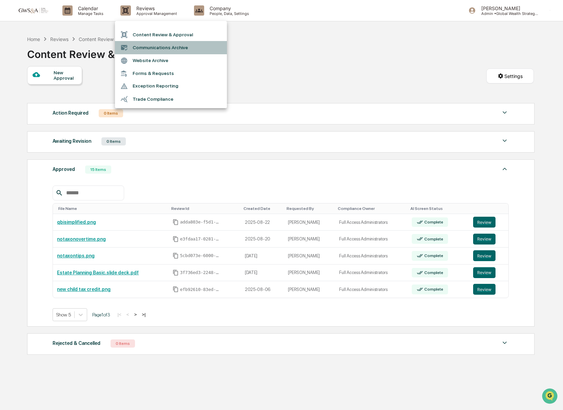
click at [150, 46] on li "Communications Archive" at bounding box center [171, 47] width 112 height 13
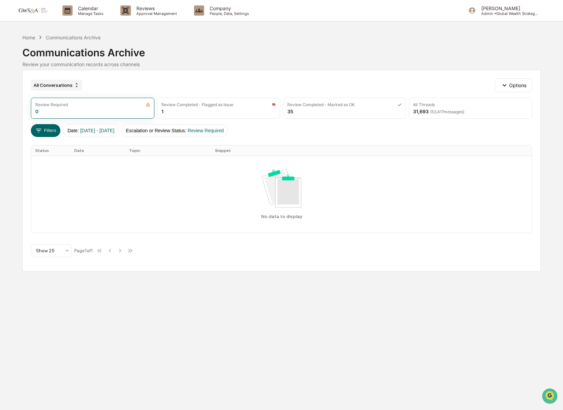
click at [73, 86] on div "All Conversations" at bounding box center [56, 85] width 51 height 11
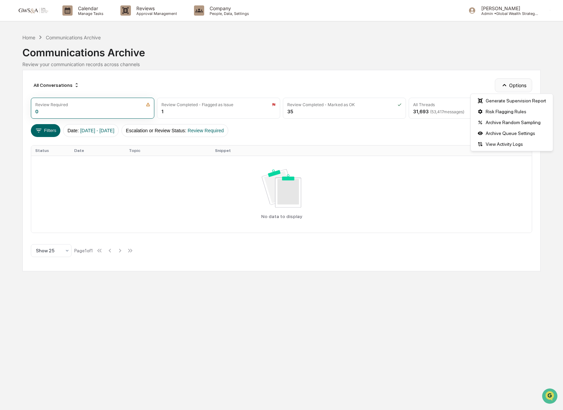
click at [504, 83] on icon "button" at bounding box center [503, 84] width 7 height 7
click at [505, 147] on div "View Activity Logs" at bounding box center [511, 144] width 79 height 11
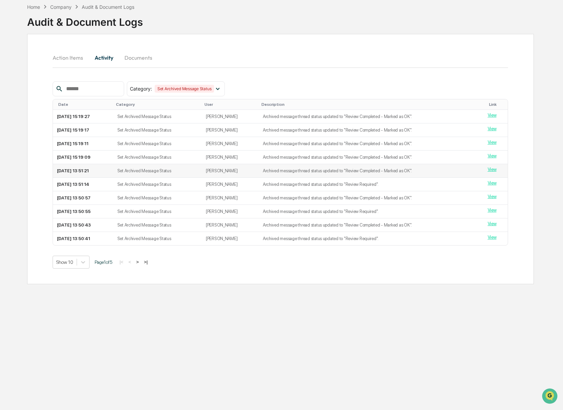
scroll to position [32, 0]
click at [138, 64] on button "Documents" at bounding box center [138, 58] width 39 height 16
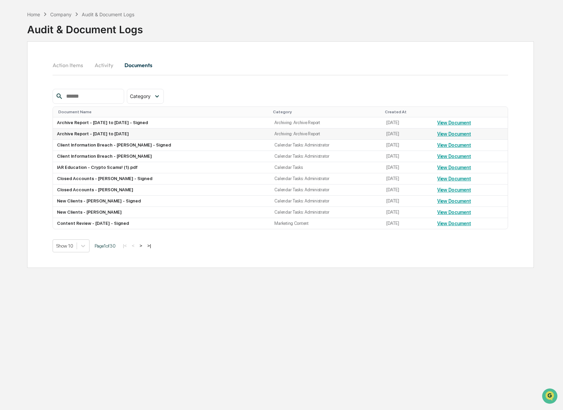
scroll to position [20, 0]
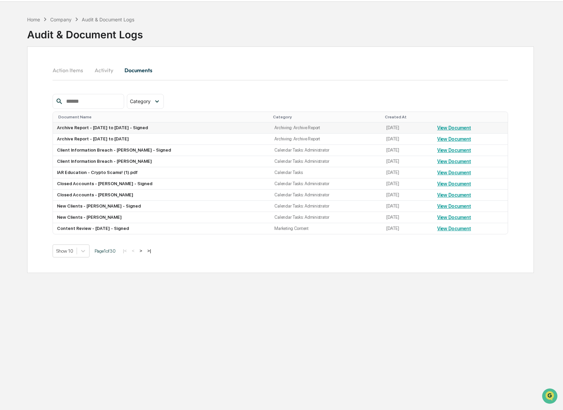
click at [471, 131] on link "View Document" at bounding box center [454, 127] width 34 height 5
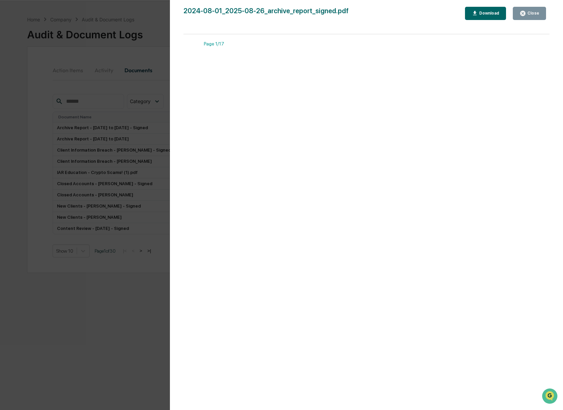
click at [481, 17] on button "Download" at bounding box center [485, 13] width 41 height 13
click at [146, 59] on div "Version History 08/26/2025, 01:54 PM Christopher Clancy 2024-08-01_2025-08-26_a…" at bounding box center [281, 205] width 563 height 410
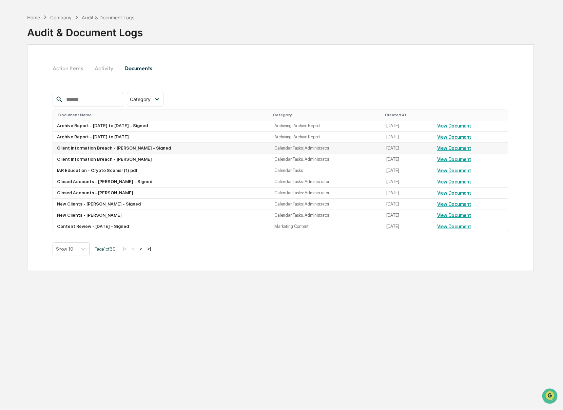
scroll to position [21, 0]
click at [91, 105] on div at bounding box center [88, 99] width 71 height 15
click at [88, 99] on input "text" at bounding box center [92, 99] width 58 height 9
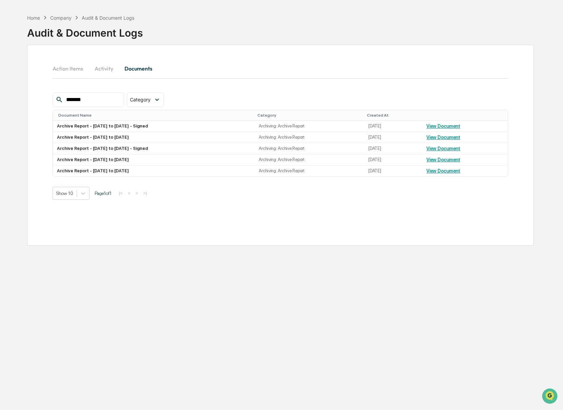
scroll to position [21, 0]
type input "*******"
